Goal: Information Seeking & Learning: Find specific fact

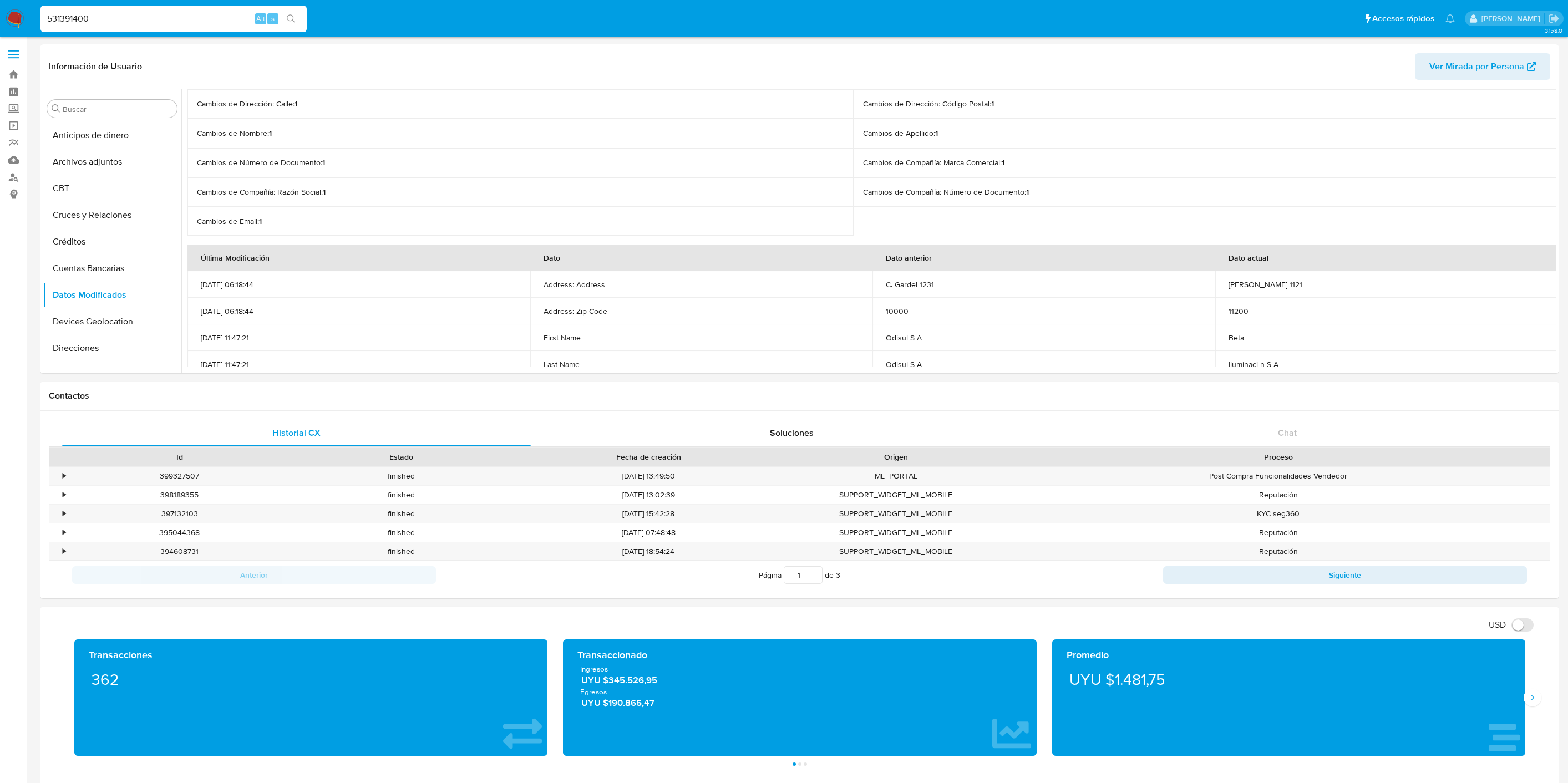
select select "10"
click at [82, 17] on input "531391400" at bounding box center [173, 19] width 266 height 14
type input "2642411188"
click at [5, 17] on nav "Pausado Ver notificaciones 2642411188 Alt s Accesos rápidos Presiona las siguie…" at bounding box center [784, 18] width 1568 height 37
click at [9, 17] on img at bounding box center [15, 19] width 19 height 19
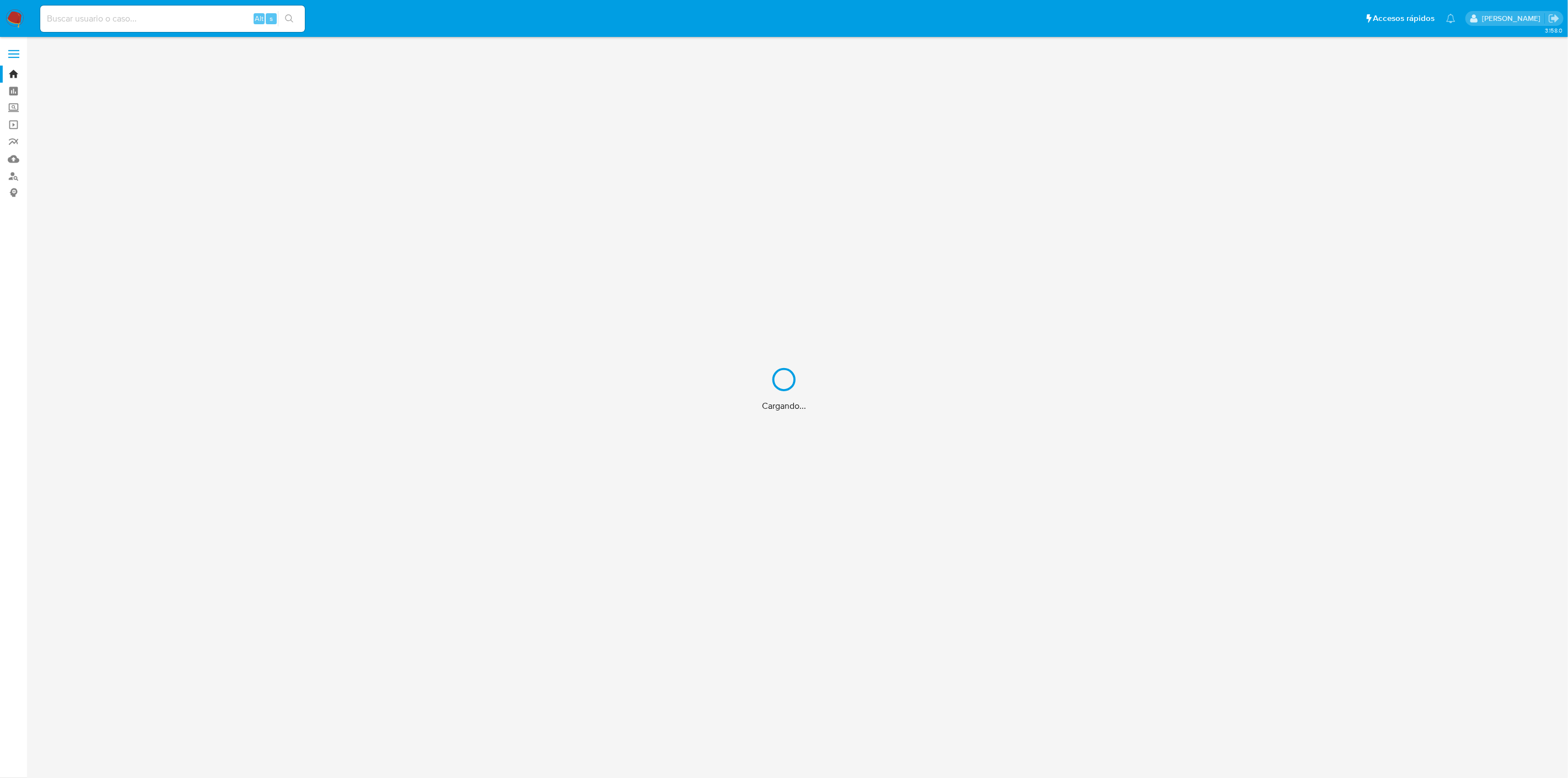
click at [94, 23] on div "Cargando..." at bounding box center [784, 389] width 1568 height 778
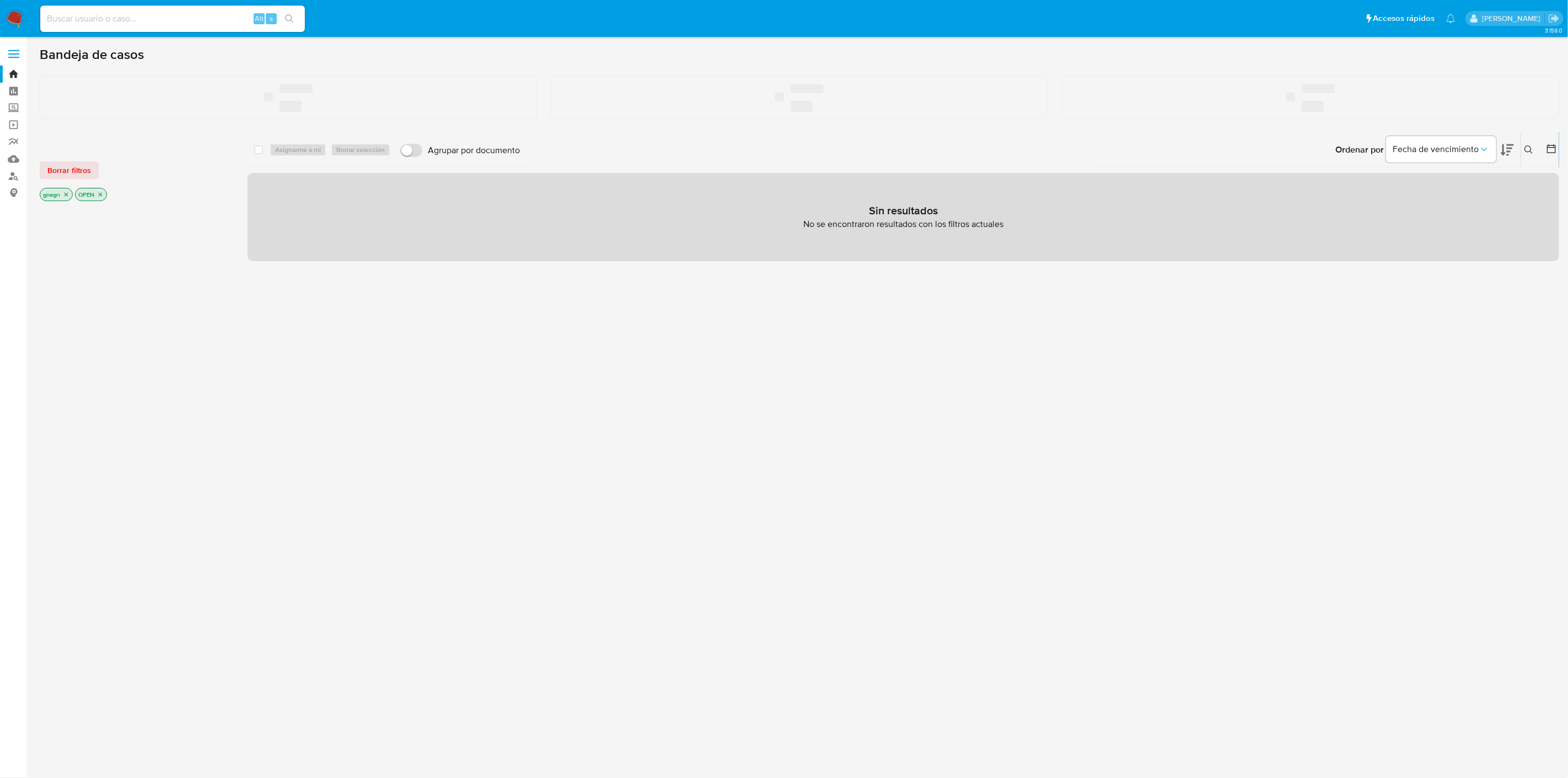
click at [103, 16] on input at bounding box center [172, 19] width 265 height 14
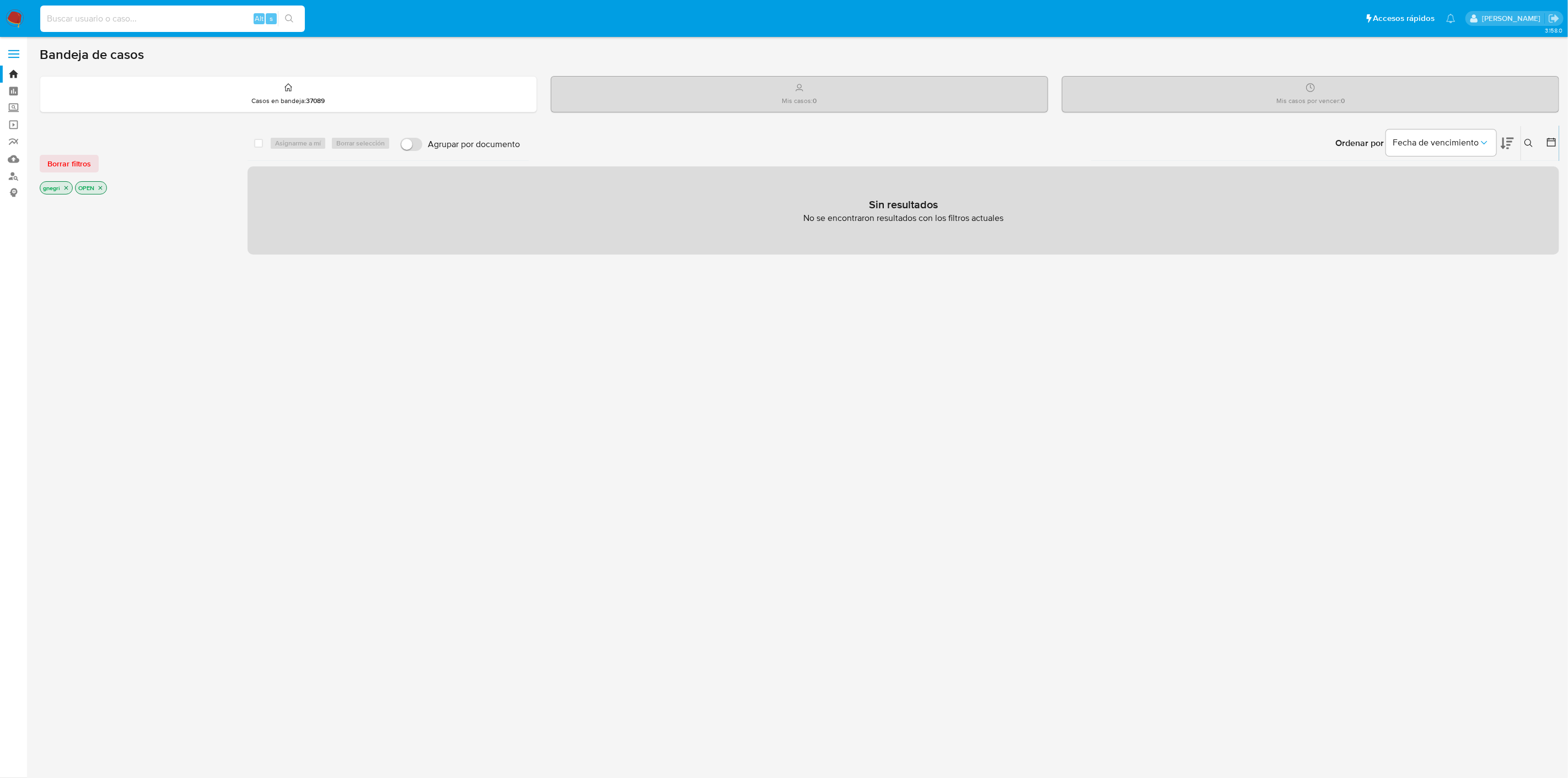
paste input "2642411188"
type input "2642411188"
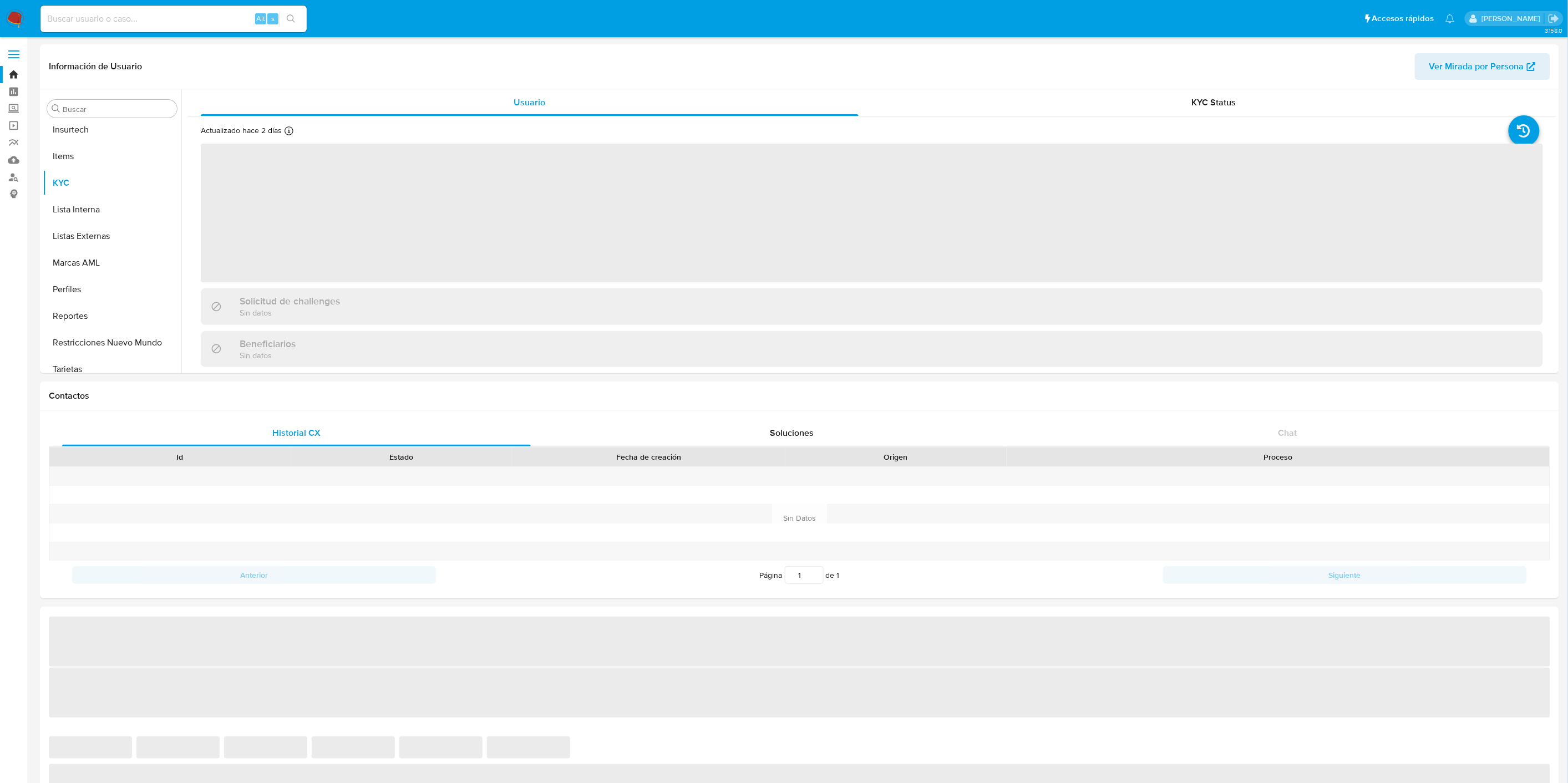
scroll to position [495, 0]
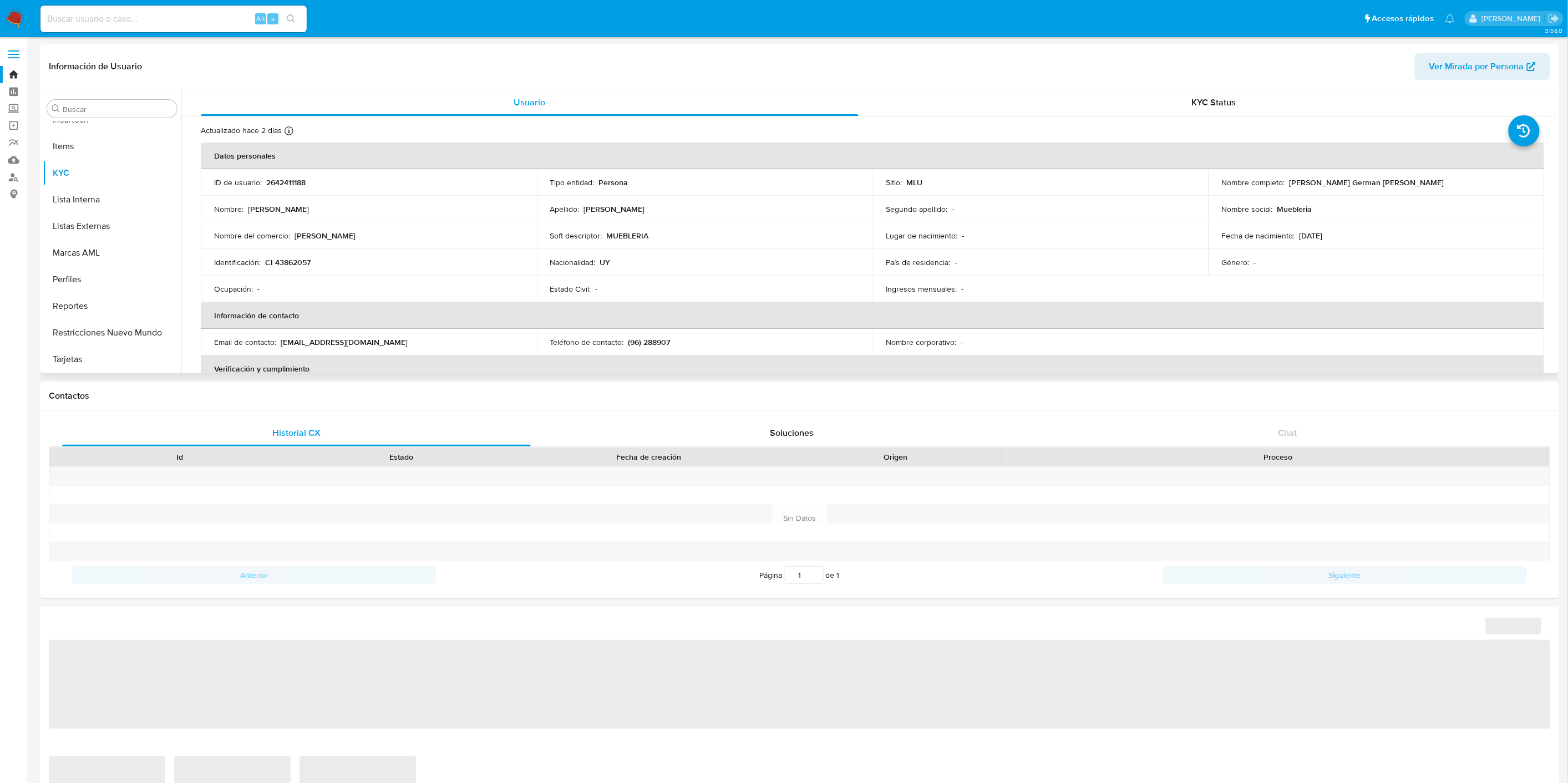
select select "10"
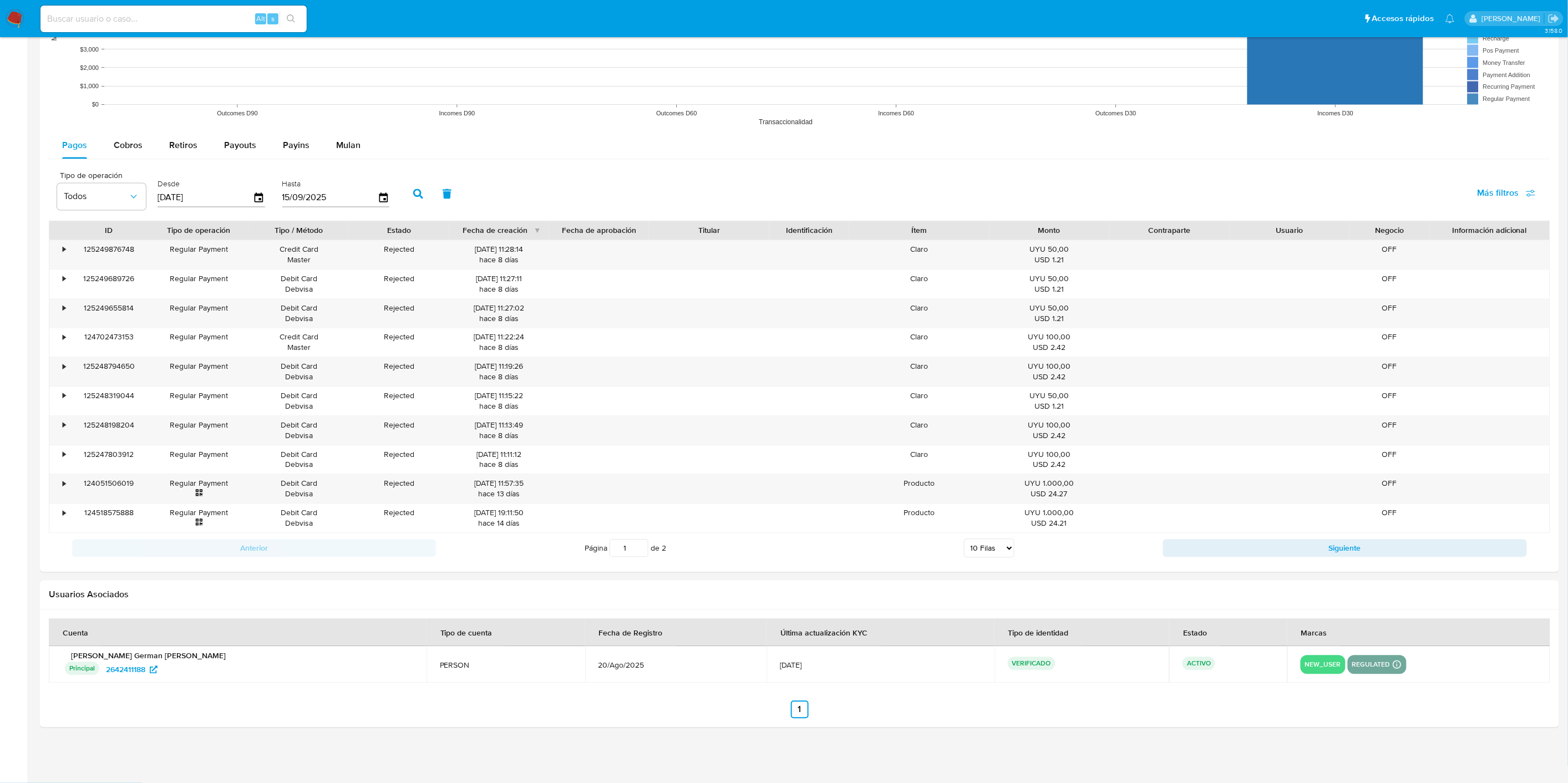
scroll to position [679, 0]
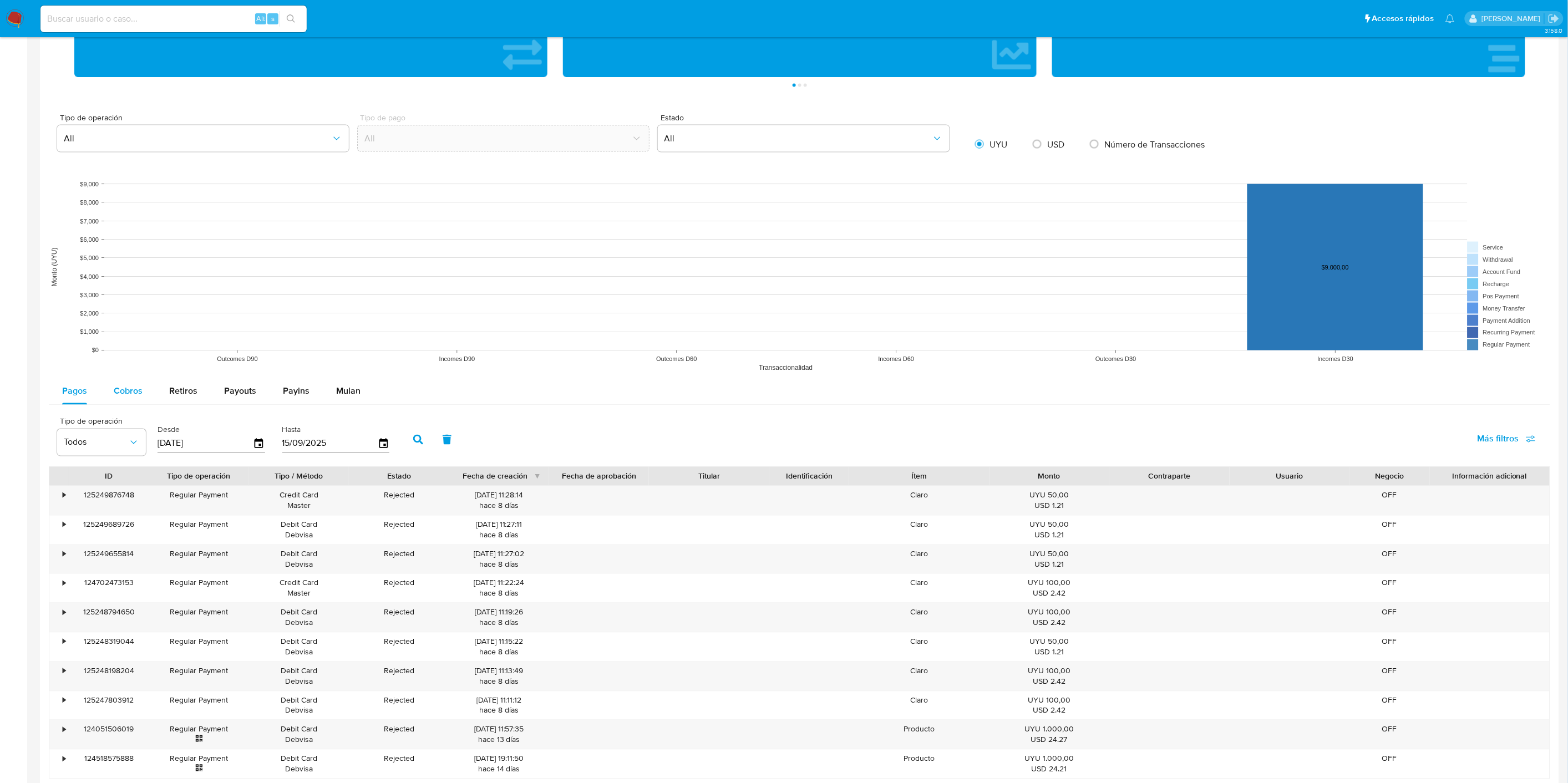
click at [115, 394] on span "Cobros" at bounding box center [128, 391] width 29 height 13
select select "10"
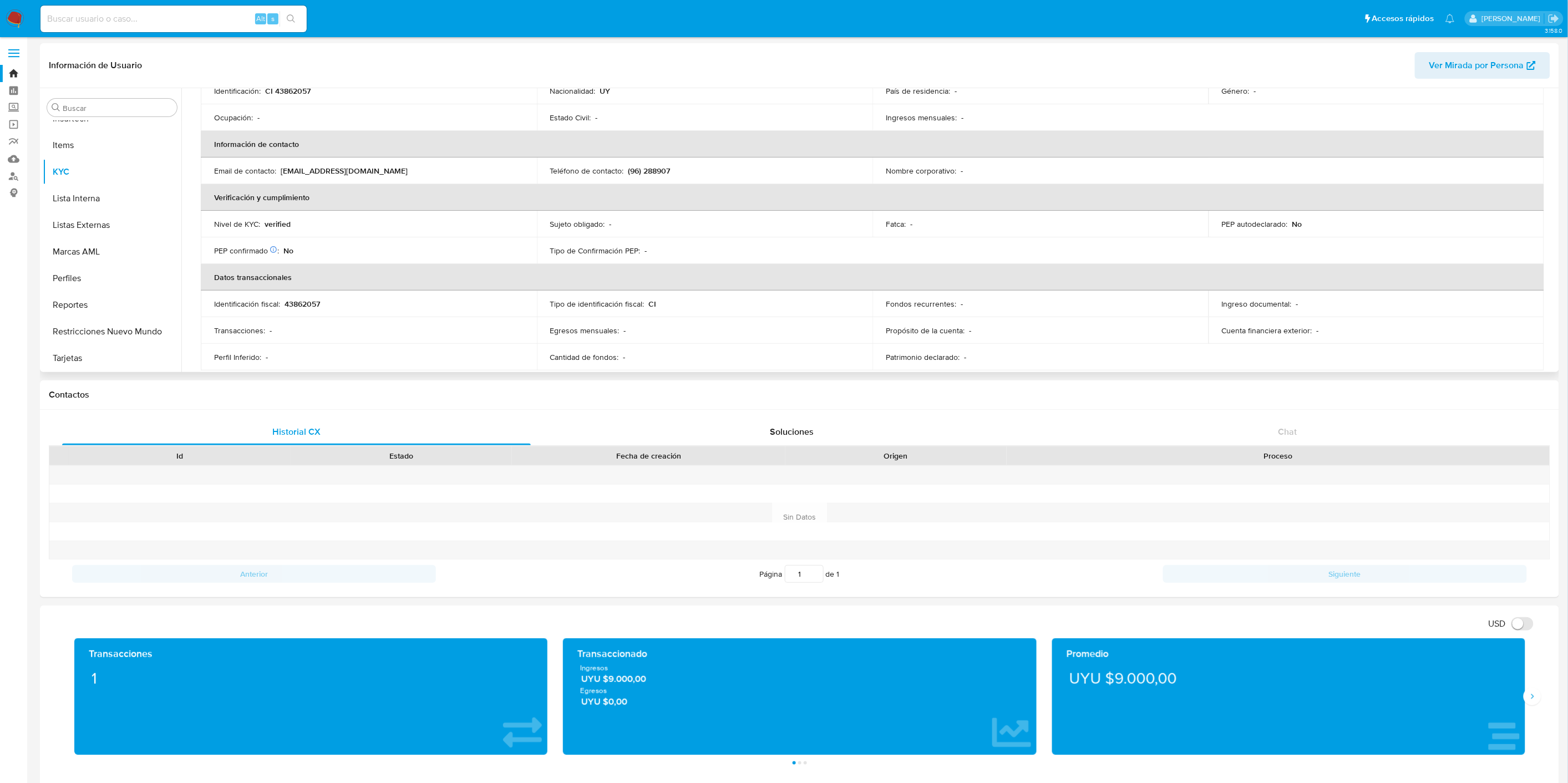
scroll to position [0, 0]
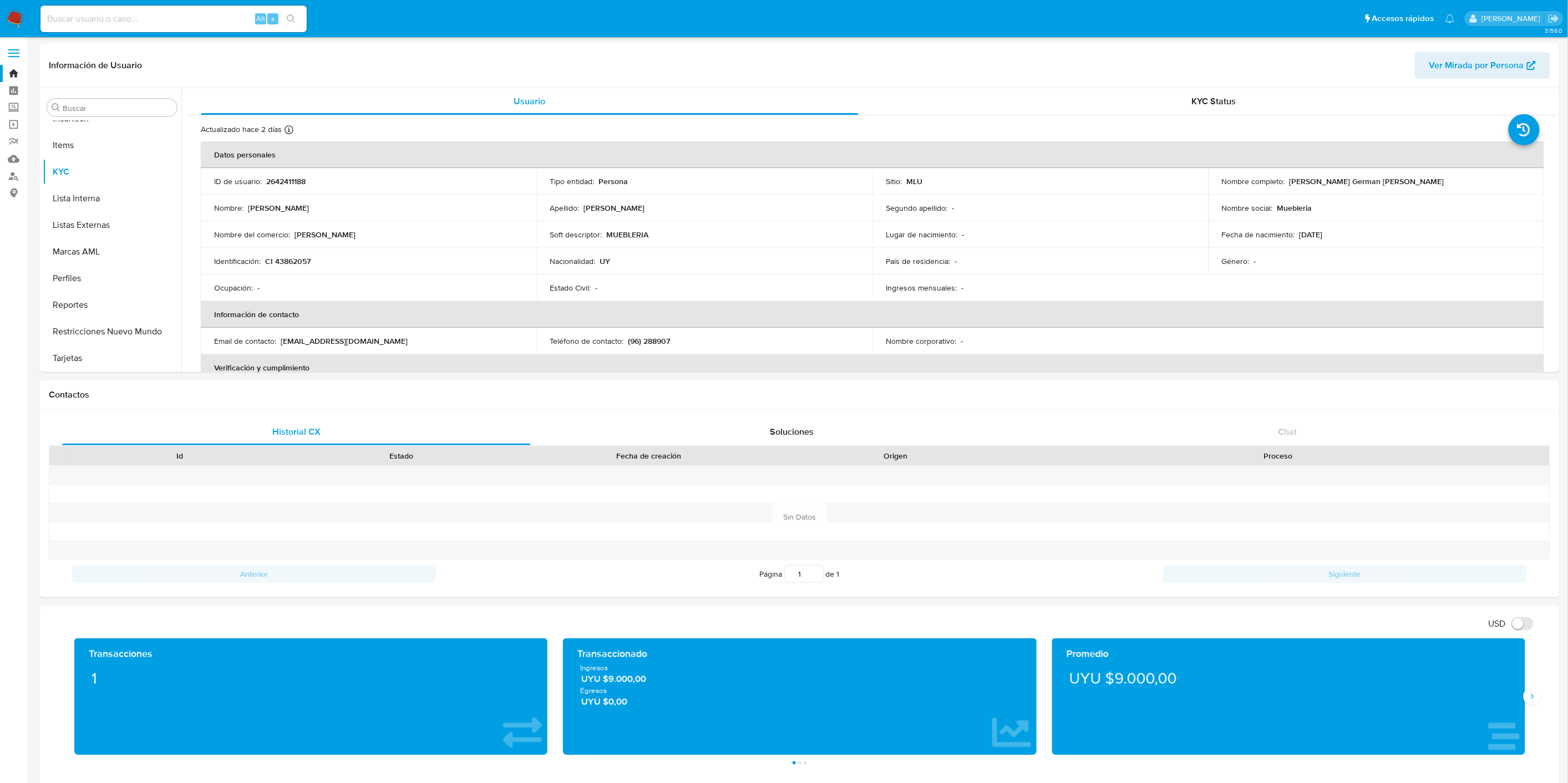
drag, startPoint x: 269, startPoint y: 4, endPoint x: 840, endPoint y: 42, distance: 572.3
click at [918, 58] on header "Información de Usuario Ver Mirada por Persona" at bounding box center [799, 66] width 1502 height 27
click at [293, 179] on p "2642411188" at bounding box center [286, 181] width 39 height 10
copy p "2642411188"
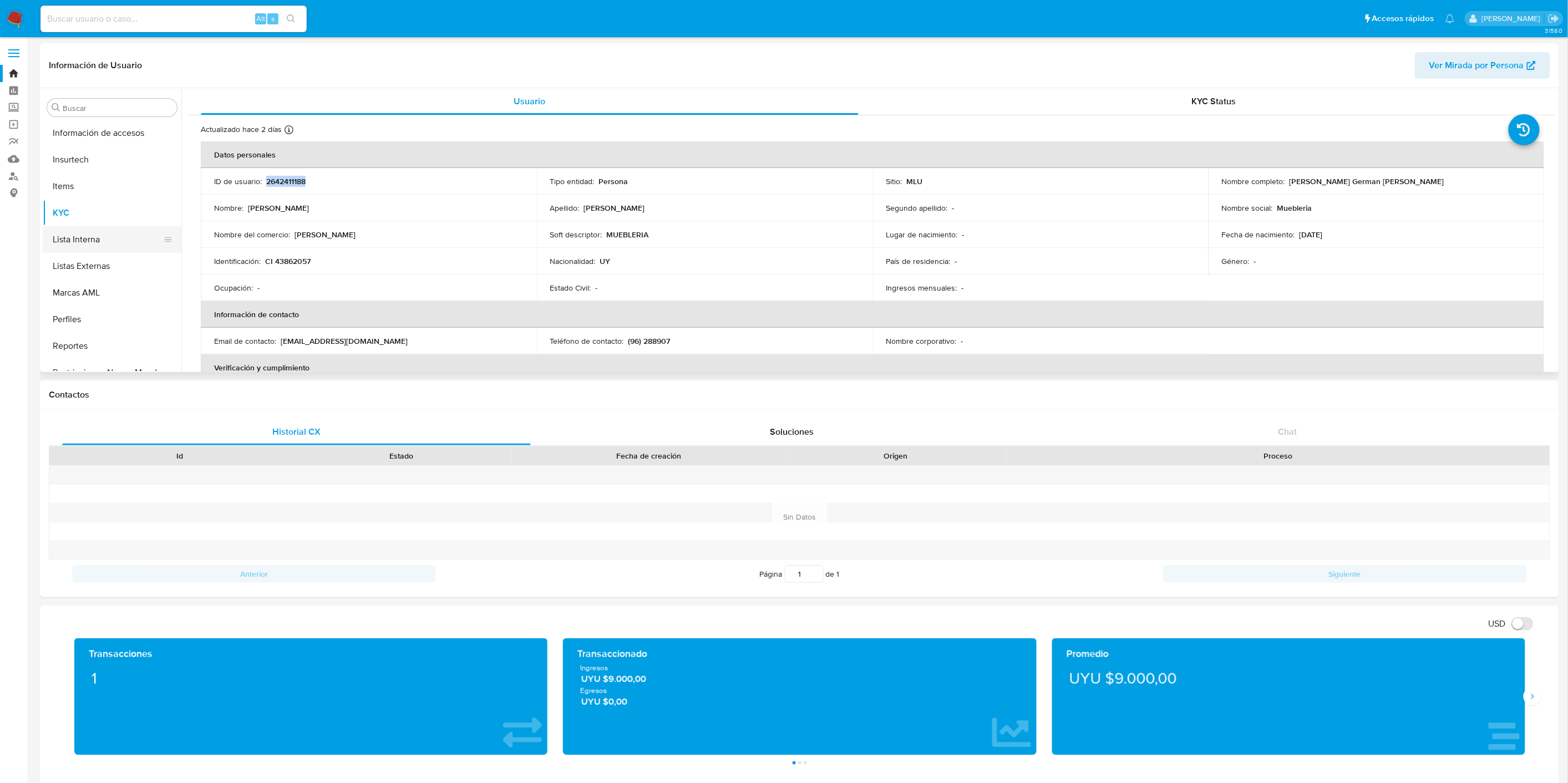
scroll to position [310, 0]
click at [81, 152] on button "General" at bounding box center [107, 145] width 130 height 27
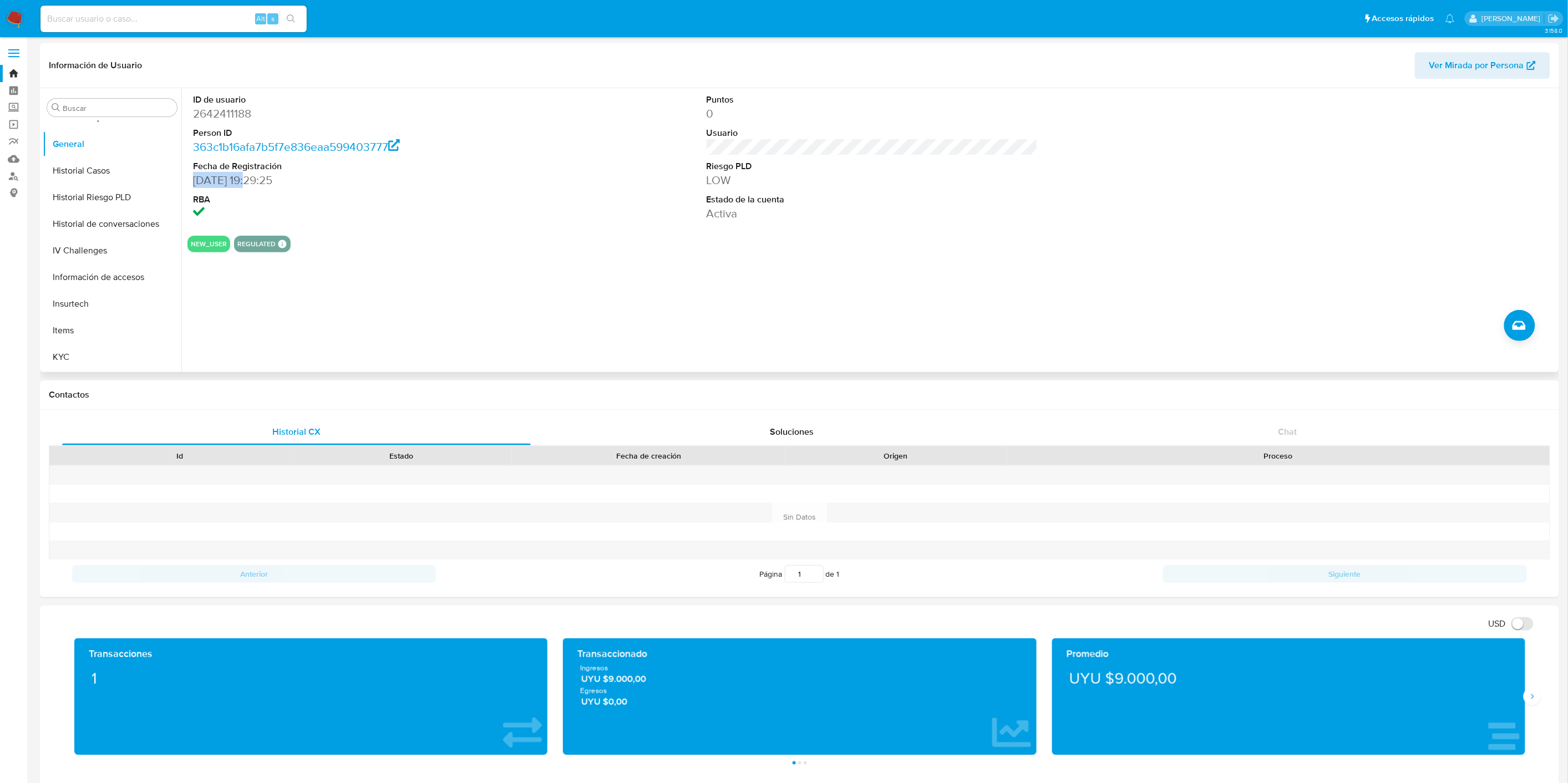
drag, startPoint x: 192, startPoint y: 178, endPoint x: 253, endPoint y: 178, distance: 61.0
click at [253, 178] on div "ID de usuario 2642411188 Person ID 363c1b16afa7b5f7e836eaa599403777 Fecha de Re…" at bounding box center [358, 158] width 342 height 139
copy dd "[DATE]"
click at [115, 359] on button "KYC" at bounding box center [107, 357] width 130 height 27
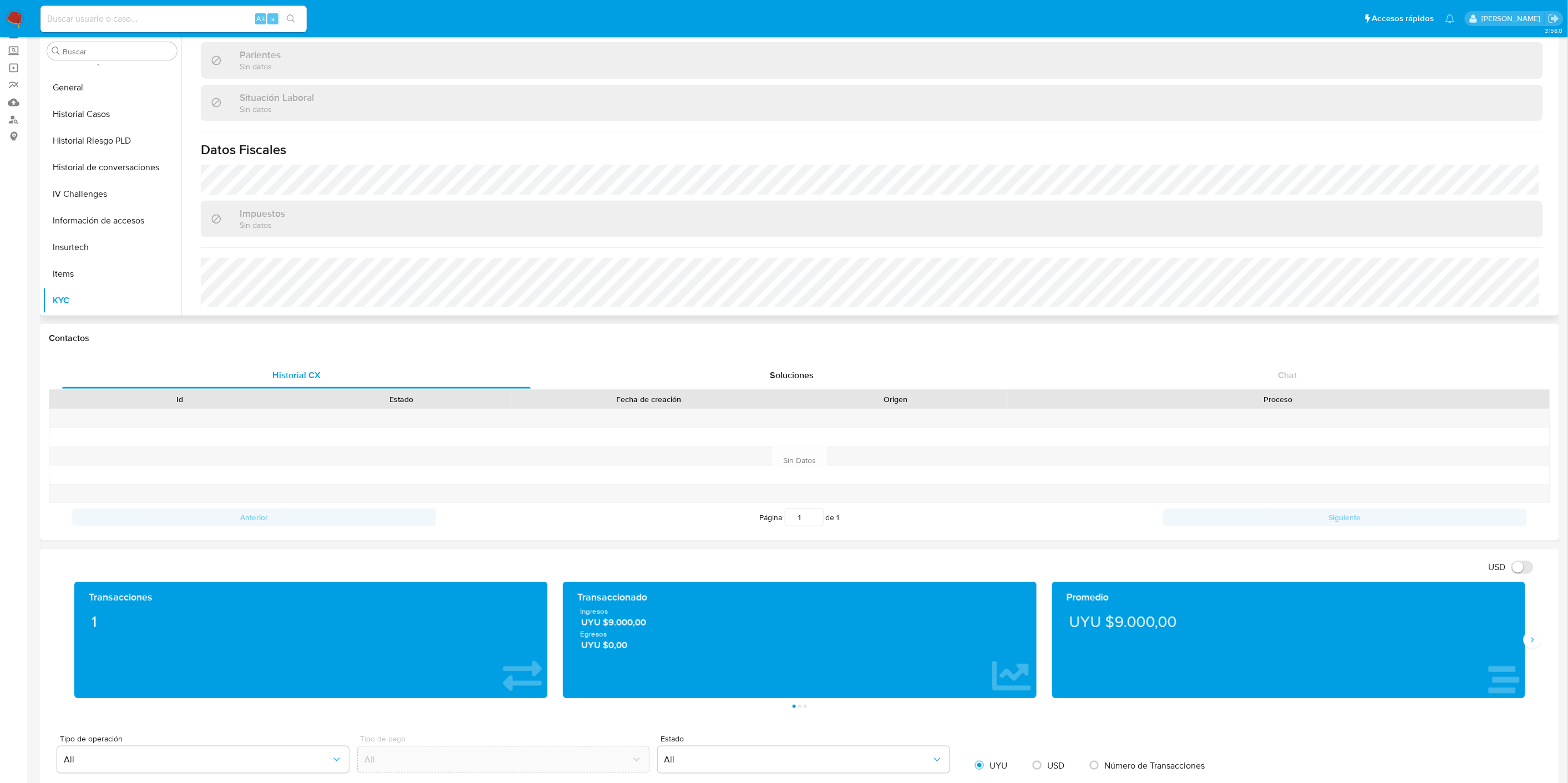
scroll to position [62, 0]
